Goal: Navigation & Orientation: Find specific page/section

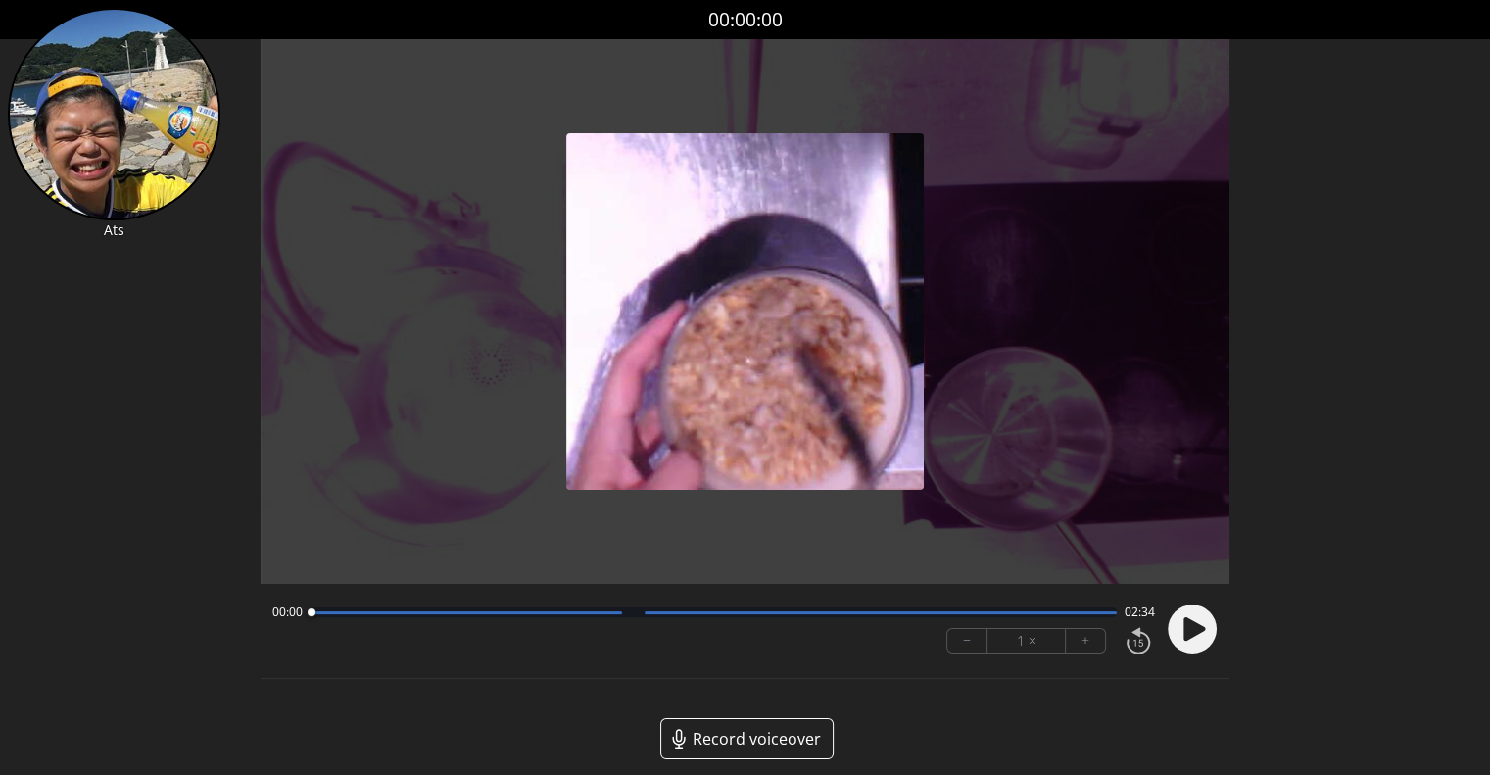
click at [1203, 622] on circle at bounding box center [1192, 628] width 49 height 49
